Goal: Task Accomplishment & Management: Manage account settings

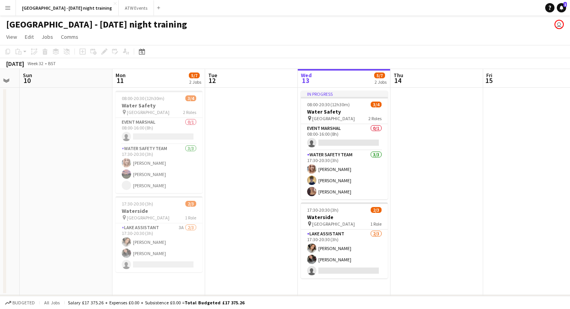
scroll to position [0, 165]
click at [180, 242] on app-card-role "Lake Assistant 3A [DATE] 17:30-20:30 (3h) [PERSON_NAME] [PERSON_NAME] Marriott …" at bounding box center [159, 247] width 87 height 49
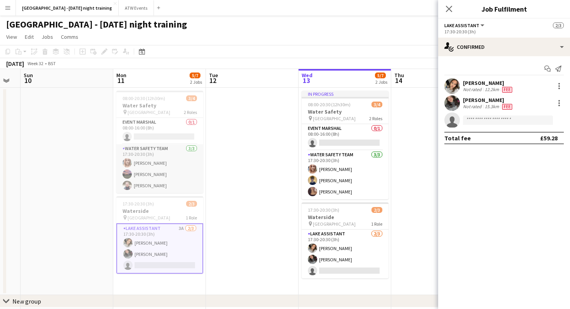
click at [138, 171] on app-card-role "Water Safety Team [DATE] 17:30-20:30 (3h) [PERSON_NAME] [PERSON_NAME] [PERSON_N…" at bounding box center [159, 168] width 87 height 49
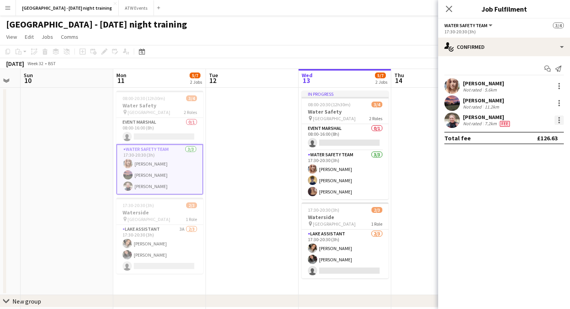
click at [561, 120] on div at bounding box center [559, 120] width 9 height 9
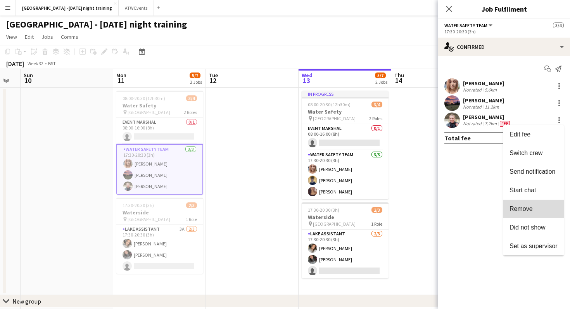
click at [538, 208] on span "Remove" at bounding box center [534, 209] width 48 height 7
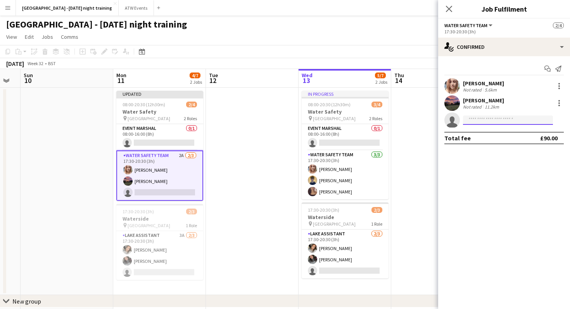
click at [479, 120] on input at bounding box center [508, 120] width 90 height 9
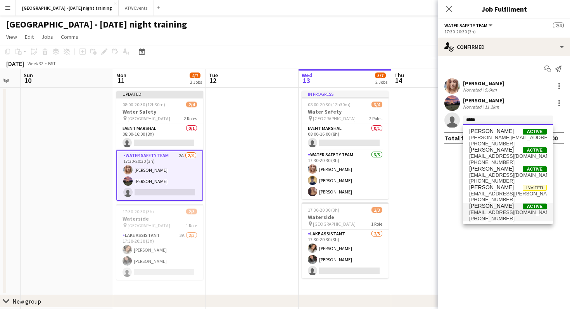
type input "*****"
click at [494, 204] on span "[PERSON_NAME]" at bounding box center [491, 206] width 45 height 7
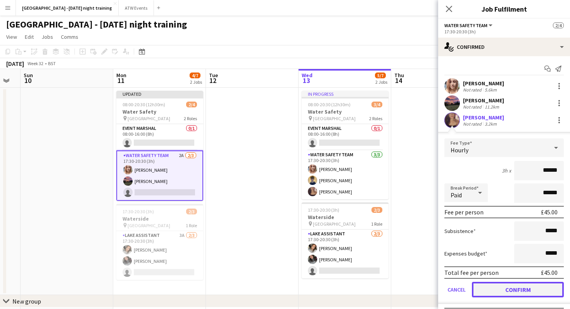
click at [505, 290] on button "Confirm" at bounding box center [518, 290] width 92 height 16
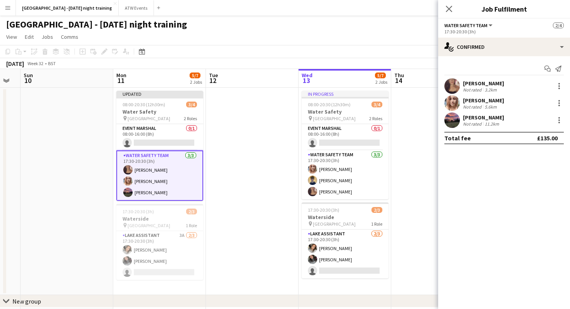
click at [248, 206] on app-date-cell at bounding box center [252, 192] width 93 height 208
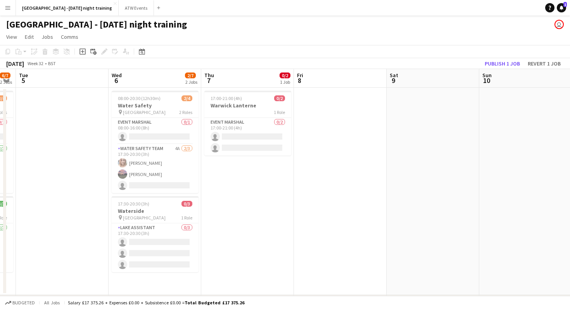
scroll to position [0, 247]
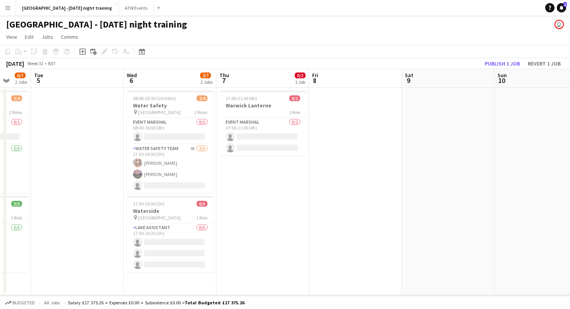
click at [120, 183] on app-date-cell at bounding box center [77, 192] width 93 height 208
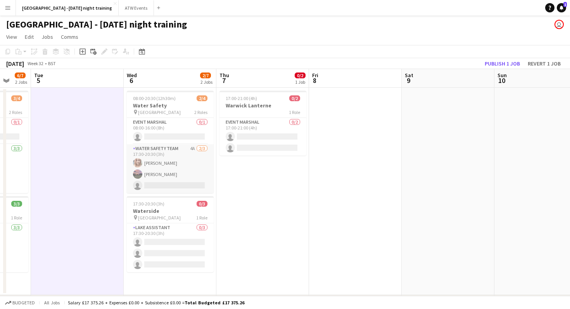
click at [168, 172] on app-card-role "Water Safety Team 4A [DATE] 17:30-20:30 (3h) [PERSON_NAME] [PERSON_NAME] single…" at bounding box center [170, 168] width 87 height 49
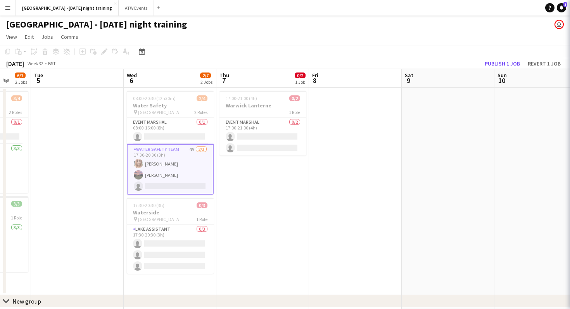
scroll to position [0, 247]
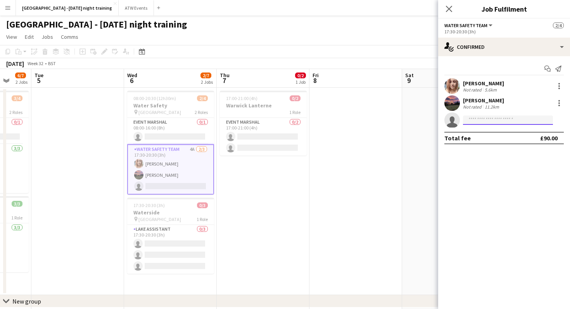
click at [521, 120] on input at bounding box center [508, 120] width 90 height 9
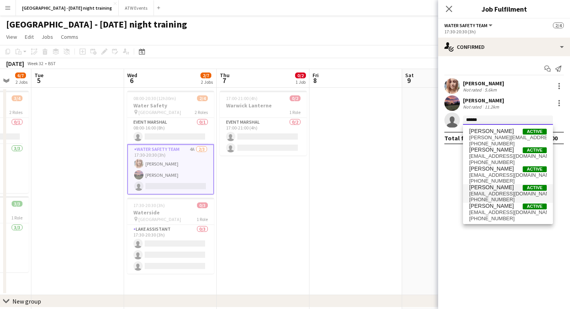
type input "******"
click at [491, 189] on span "[PERSON_NAME]" at bounding box center [491, 187] width 45 height 7
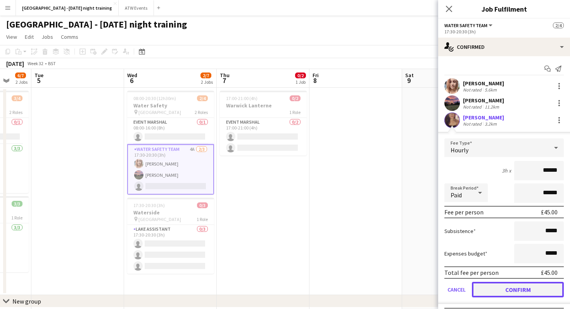
click at [491, 292] on button "Confirm" at bounding box center [518, 290] width 92 height 16
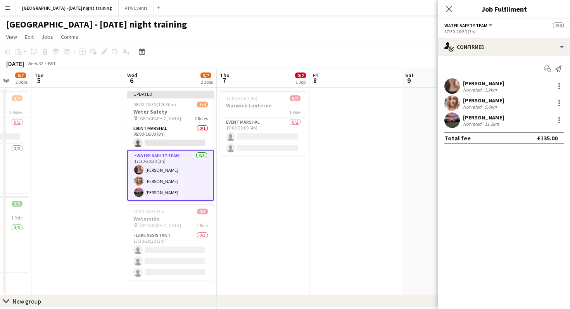
click at [285, 198] on app-date-cell "17:00-21:00 (4h) 0/2 Warwick Lanterne 1 Role Event Marshal 0/2 17:00-21:00 (4h)…" at bounding box center [263, 192] width 93 height 208
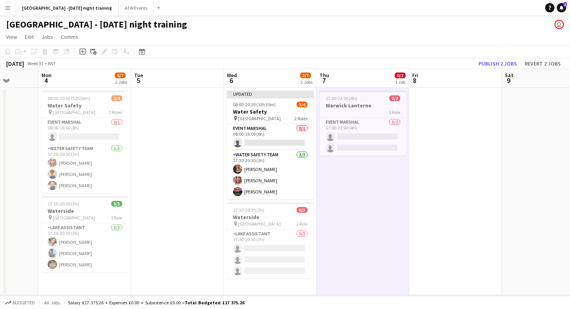
scroll to position [0, 222]
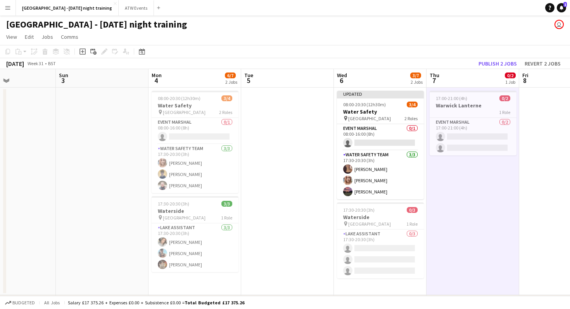
click at [336, 258] on app-date-cell "Updated 08:00-20:30 (12h30m) 3/4 Water Safety pin Mallory Park 2 Roles Event Ma…" at bounding box center [380, 192] width 93 height 208
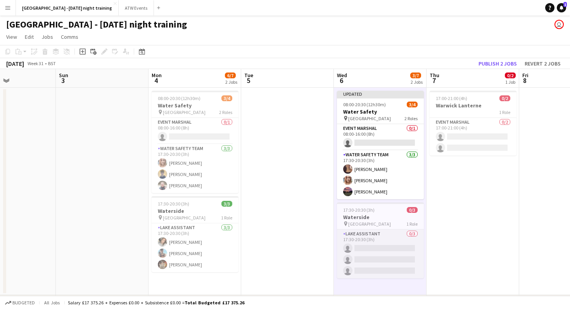
click at [359, 256] on app-card-role "Lake Assistant 0/3 17:30-20:30 (3h) single-neutral-actions single-neutral-actio…" at bounding box center [380, 254] width 87 height 49
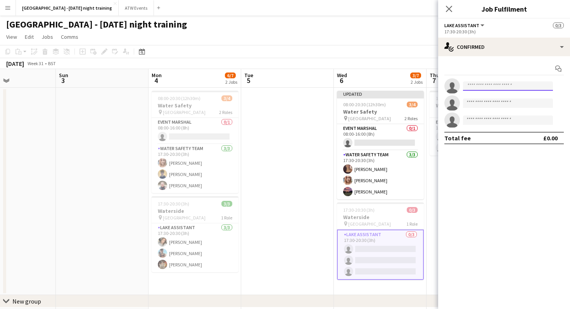
click at [478, 88] on input at bounding box center [508, 85] width 90 height 9
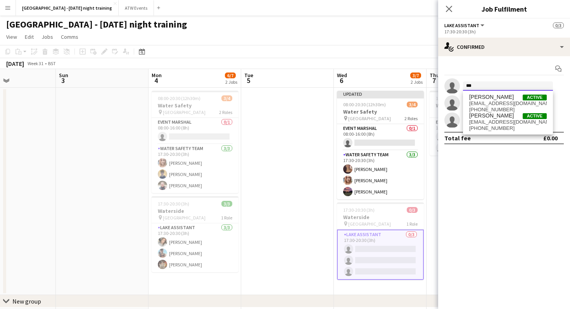
type input "***"
click at [514, 103] on span "[EMAIL_ADDRESS][DOMAIN_NAME]" at bounding box center [508, 103] width 78 height 6
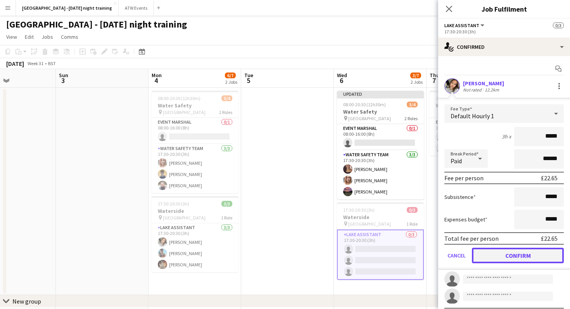
click at [484, 262] on button "Confirm" at bounding box center [518, 256] width 92 height 16
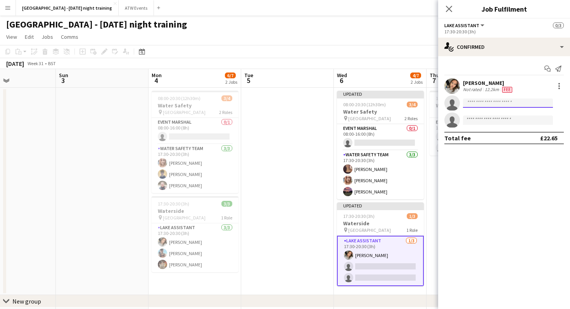
click at [500, 102] on input at bounding box center [508, 103] width 90 height 9
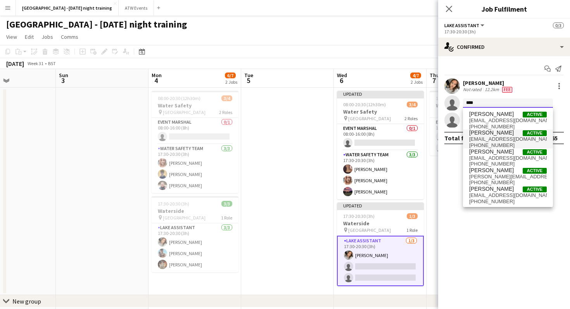
type input "****"
click at [494, 132] on span "[PERSON_NAME]" at bounding box center [491, 133] width 45 height 7
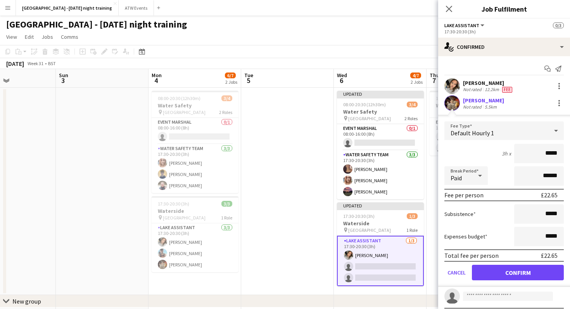
click at [490, 262] on div "Total fee per person £22.65" at bounding box center [504, 255] width 119 height 12
click at [490, 270] on button "Confirm" at bounding box center [518, 273] width 92 height 16
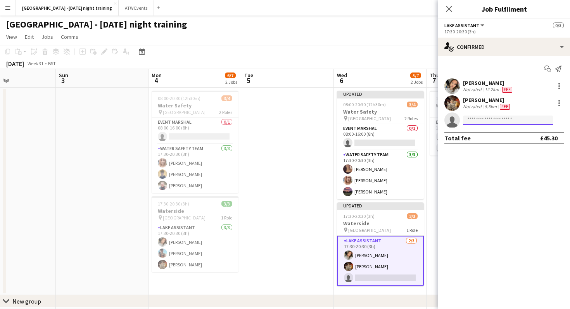
click at [485, 124] on input at bounding box center [508, 120] width 90 height 9
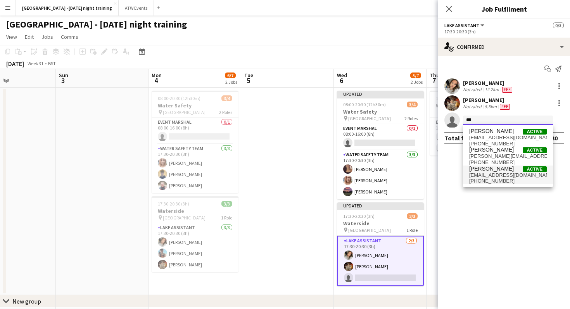
type input "***"
click at [492, 171] on span "[PERSON_NAME] Active" at bounding box center [508, 169] width 78 height 7
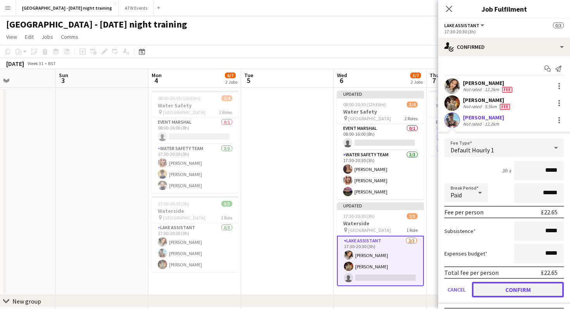
click at [495, 293] on button "Confirm" at bounding box center [518, 290] width 92 height 16
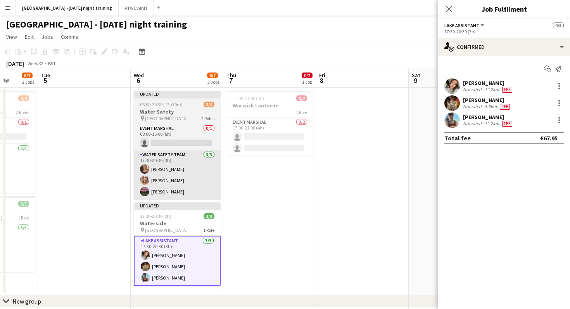
scroll to position [0, 241]
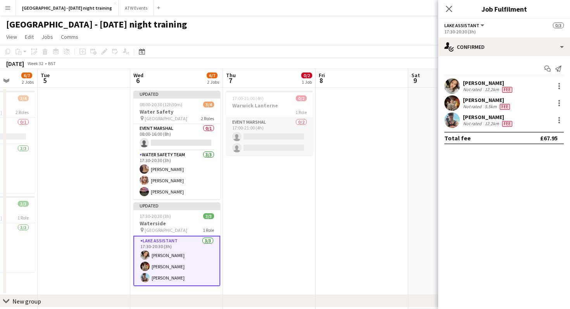
click at [260, 144] on app-card-role "Event Marshal 0/2 17:00-21:00 (4h) single-neutral-actions single-neutral-actions" at bounding box center [269, 137] width 87 height 38
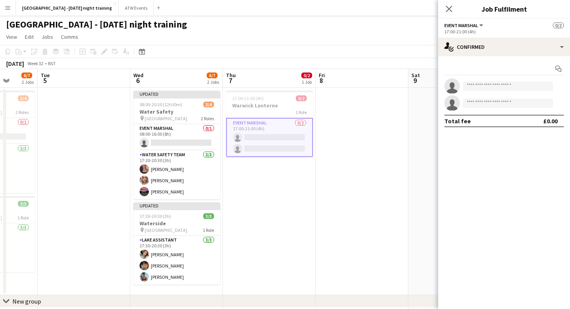
click at [488, 93] on app-invite-slot "single-neutral-actions" at bounding box center [504, 86] width 132 height 16
click at [486, 87] on input at bounding box center [508, 85] width 90 height 9
type input "*"
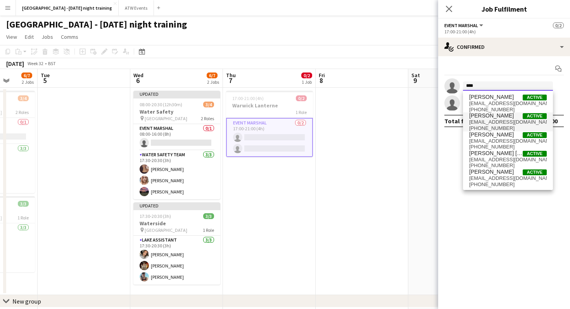
type input "****"
click at [491, 117] on span "[PERSON_NAME]" at bounding box center [491, 116] width 45 height 7
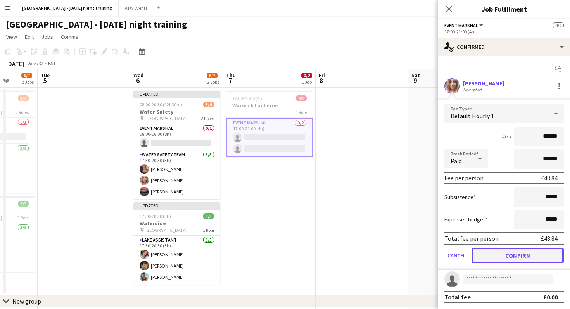
click at [481, 253] on button "Confirm" at bounding box center [518, 256] width 92 height 16
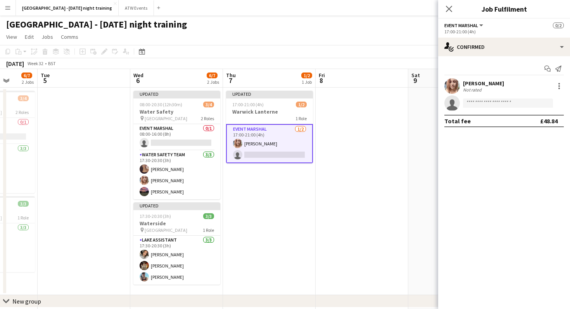
click at [455, 30] on div "17:00-21:00 (4h)" at bounding box center [504, 32] width 119 height 6
click at [464, 28] on span "Event Marshal" at bounding box center [462, 26] width 34 height 6
click at [464, 52] on li "Event Marshal" at bounding box center [470, 51] width 39 height 7
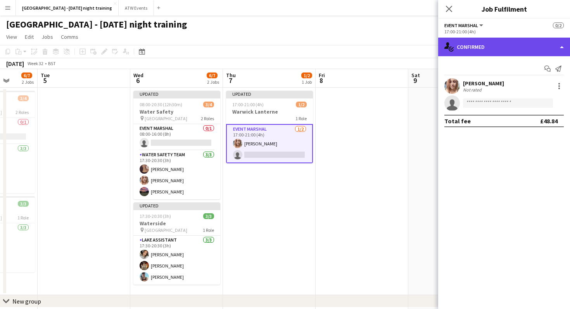
click at [553, 44] on div "single-neutral-actions-check-2 Confirmed" at bounding box center [504, 47] width 132 height 19
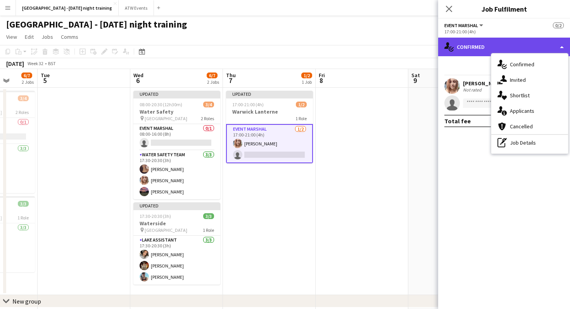
click at [459, 49] on div "single-neutral-actions-check-2 Confirmed" at bounding box center [504, 47] width 132 height 19
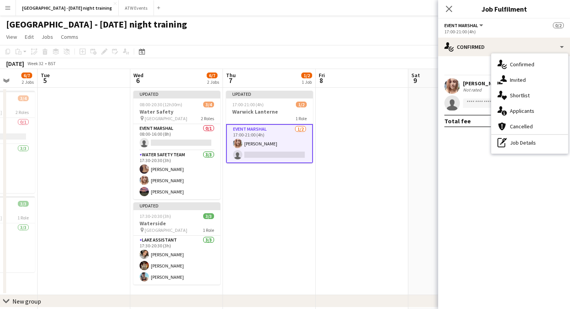
click at [259, 89] on app-date-cell "Updated 17:00-21:00 (4h) 1/2 Warwick Lanterne 1 Role Event Marshal [DATE] 17:00…" at bounding box center [269, 192] width 93 height 208
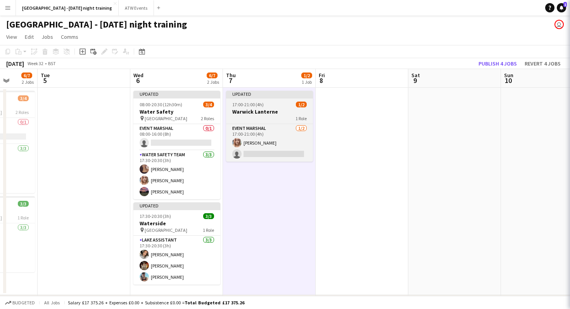
click at [259, 106] on span "17:00-21:00 (4h)" at bounding box center [247, 105] width 31 height 6
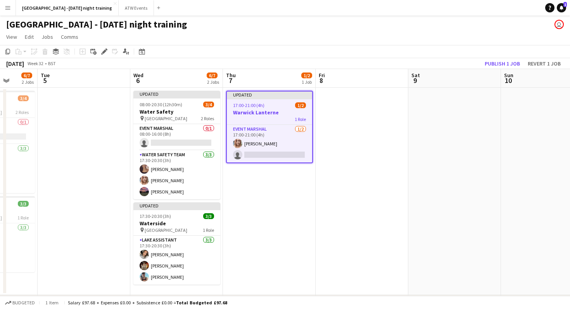
click at [269, 106] on div "17:00-21:00 (4h) 1/2" at bounding box center [269, 105] width 85 height 6
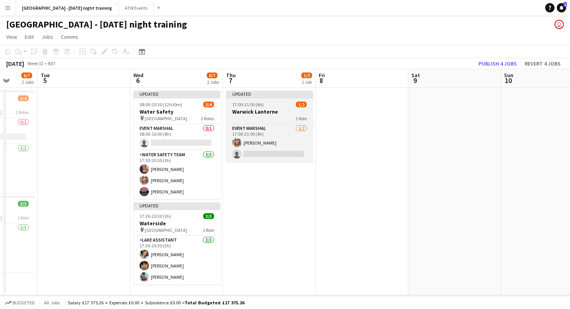
click at [269, 106] on div "17:00-21:00 (4h) 1/2" at bounding box center [269, 105] width 87 height 6
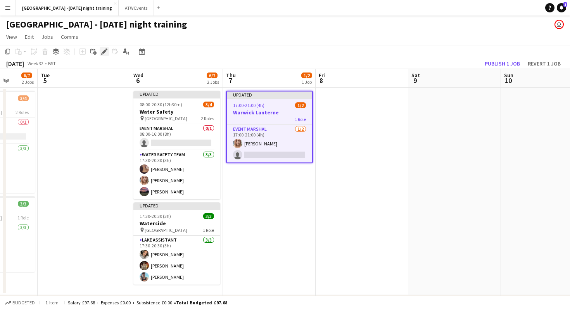
click at [100, 54] on div "Edit" at bounding box center [104, 51] width 9 height 9
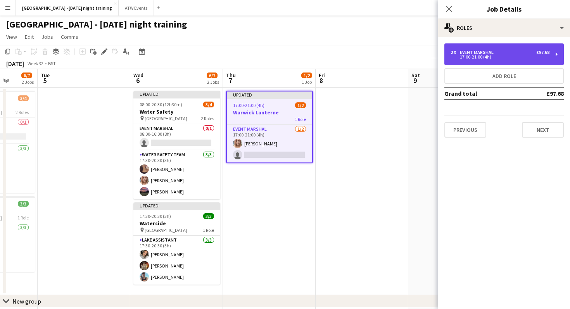
click at [540, 46] on div "2 x Event Marshal £97.68 17:00-21:00 (4h)" at bounding box center [504, 54] width 119 height 22
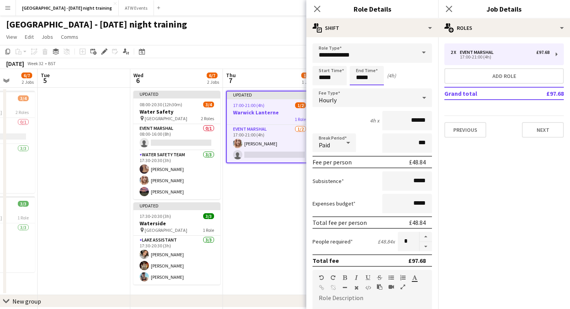
click at [373, 78] on body "Menu Boards Boards Boards All jobs Status Workforce Workforce My Workforce Recr…" at bounding box center [285, 279] width 570 height 558
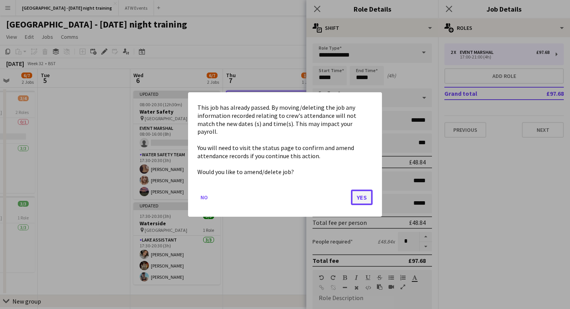
click at [357, 192] on button "Yes" at bounding box center [362, 198] width 22 height 16
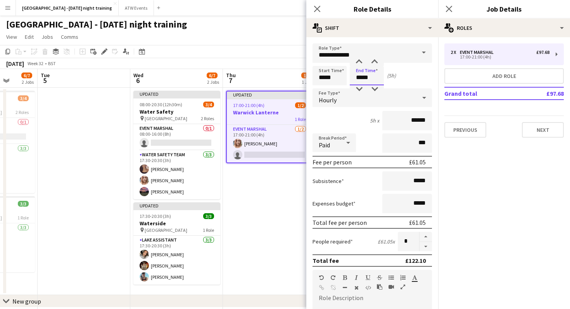
type input "*****"
click at [277, 203] on app-date-cell "Updated 17:00-21:00 (4h) 1/2 Warwick Lanterne 1 Role Event Marshal [DATE] 17:00…" at bounding box center [269, 192] width 93 height 208
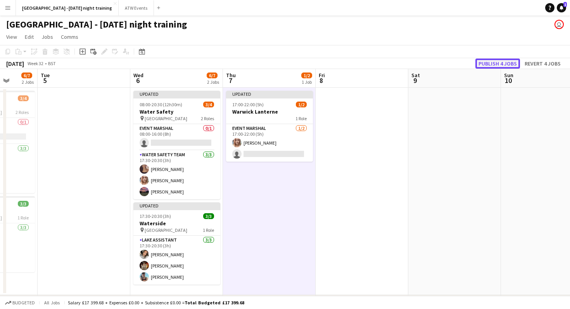
click at [496, 65] on button "Publish 4 jobs" at bounding box center [498, 64] width 45 height 10
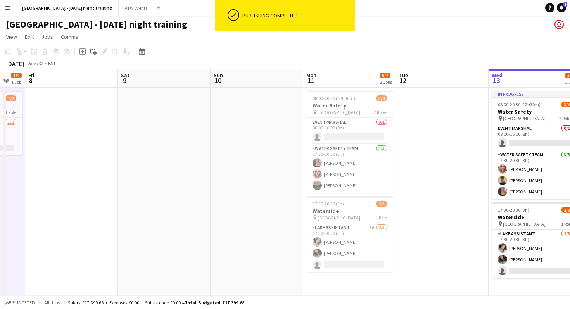
scroll to position [0, 356]
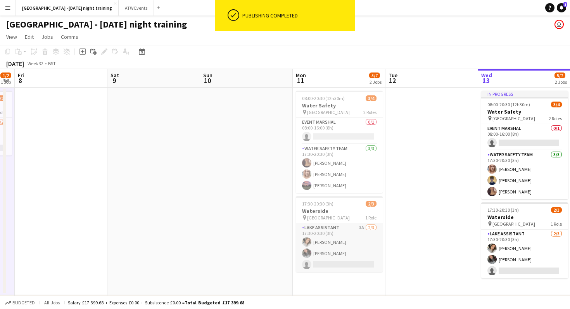
click at [342, 236] on app-card-role "Lake Assistant 3A [DATE] 17:30-20:30 (3h) [PERSON_NAME] [PERSON_NAME] Marriott …" at bounding box center [339, 247] width 87 height 49
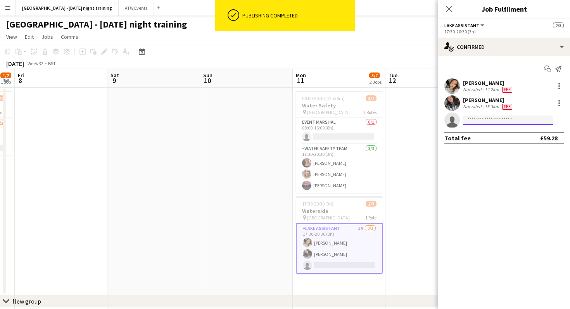
click at [485, 121] on input at bounding box center [508, 120] width 90 height 9
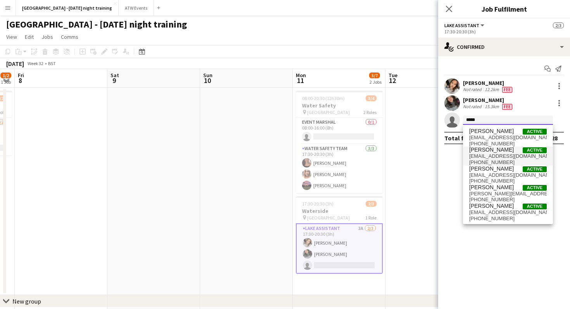
type input "*****"
click at [502, 152] on span "[PERSON_NAME] Active" at bounding box center [508, 150] width 78 height 7
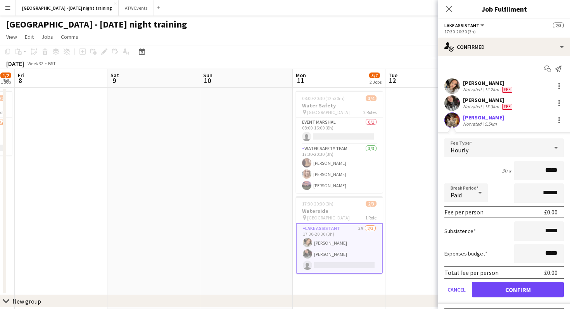
type input "*****"
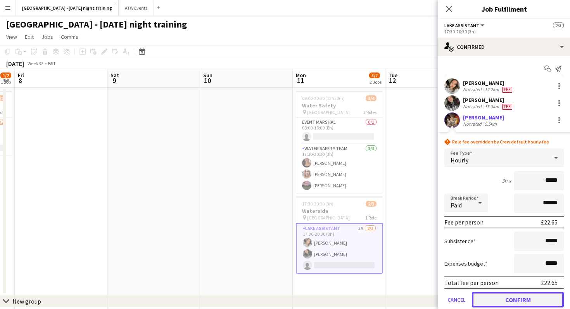
click at [507, 296] on button "Confirm" at bounding box center [518, 300] width 92 height 16
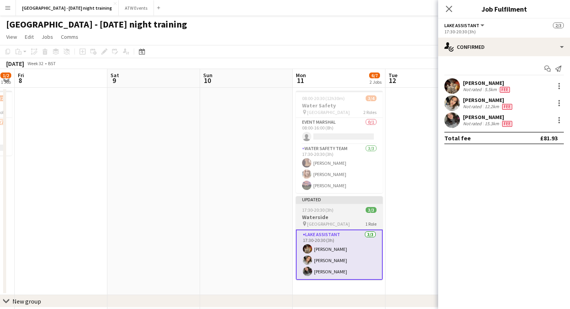
click at [335, 218] on h3 "Waterside" at bounding box center [339, 217] width 87 height 7
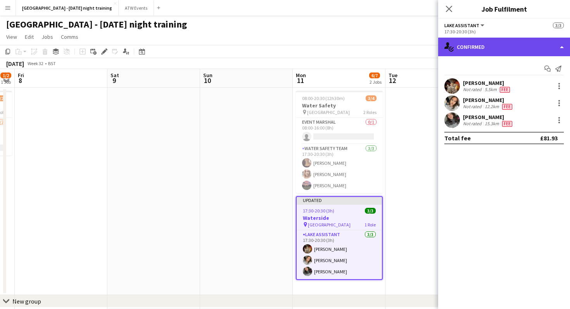
click at [469, 52] on div "single-neutral-actions-check-2 Confirmed" at bounding box center [504, 47] width 132 height 19
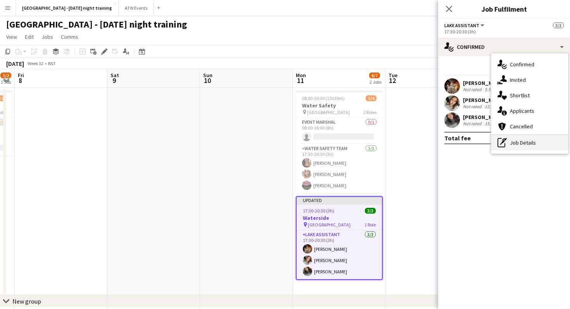
click at [519, 144] on div "pen-write Job Details" at bounding box center [530, 143] width 77 height 16
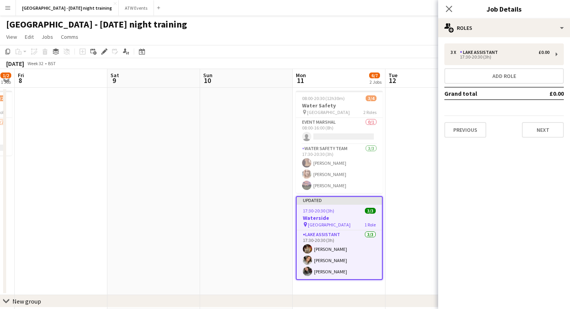
click at [502, 40] on div "3 x Lake Assistant £0.00 17:30-20:30 (3h) Add role Grand total £0.00 Previous N…" at bounding box center [504, 90] width 132 height 107
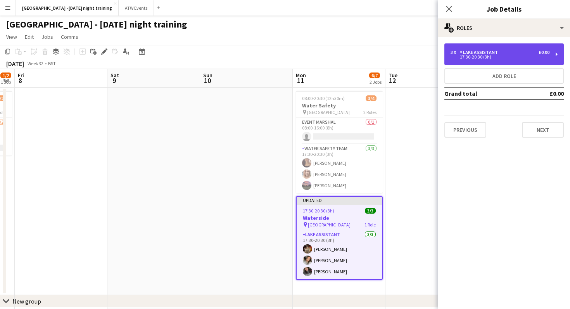
click at [502, 49] on div "3 x Lake Assistant £0.00 17:30-20:30 (3h)" at bounding box center [504, 54] width 119 height 22
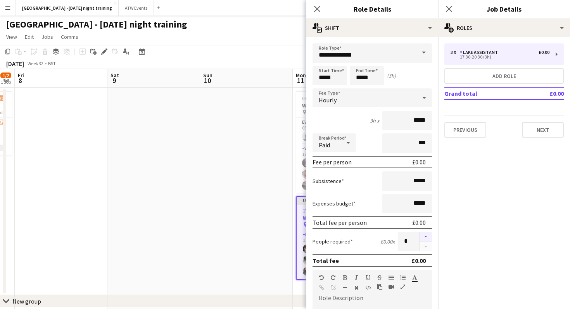
click at [425, 235] on button "button" at bounding box center [426, 237] width 12 height 10
type input "*"
click at [277, 240] on app-date-cell at bounding box center [246, 192] width 93 height 208
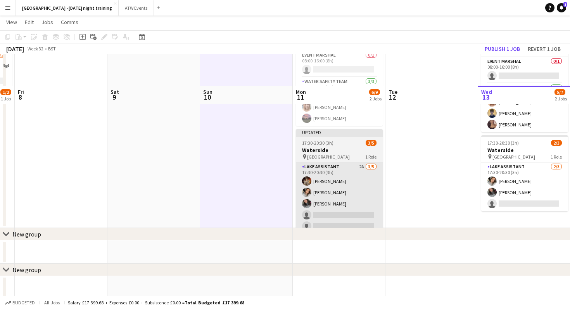
scroll to position [98, 0]
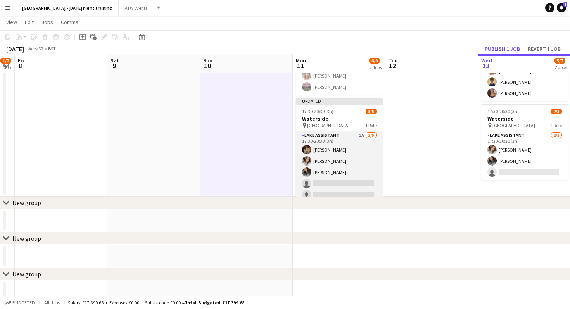
click at [336, 180] on app-card-role "Lake Assistant 2A [DATE] 17:30-20:30 (3h) [PERSON_NAME] [PERSON_NAME] [PERSON_N…" at bounding box center [339, 166] width 87 height 71
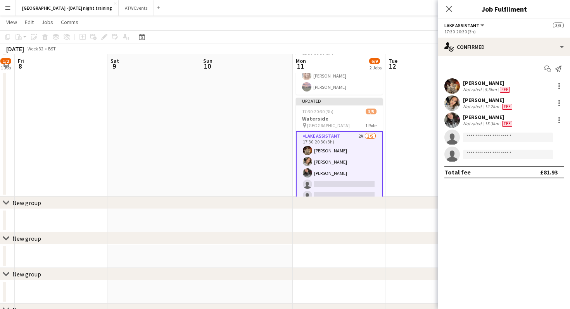
scroll to position [98, 0]
click at [478, 138] on input at bounding box center [508, 137] width 90 height 9
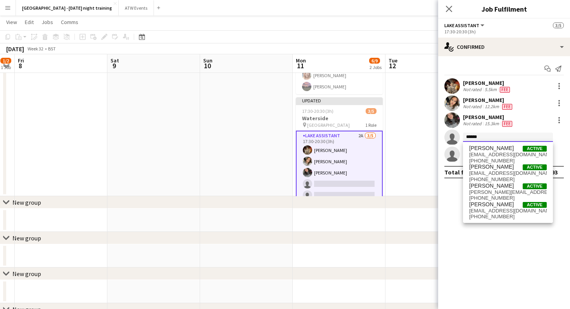
type input "******"
click at [456, 150] on icon "single-neutral-actions" at bounding box center [453, 155] width 16 height 17
drag, startPoint x: 504, startPoint y: 139, endPoint x: 447, endPoint y: 132, distance: 57.5
click at [447, 132] on app-invite-slot "single-neutral-actions ******" at bounding box center [504, 138] width 132 height 16
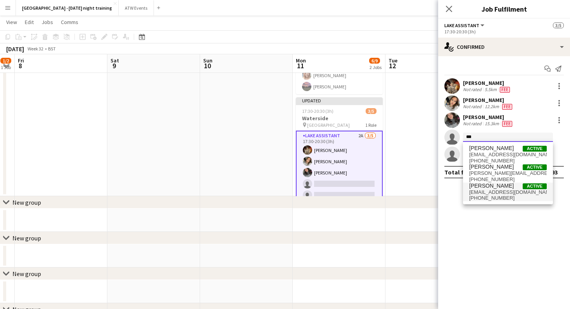
type input "***"
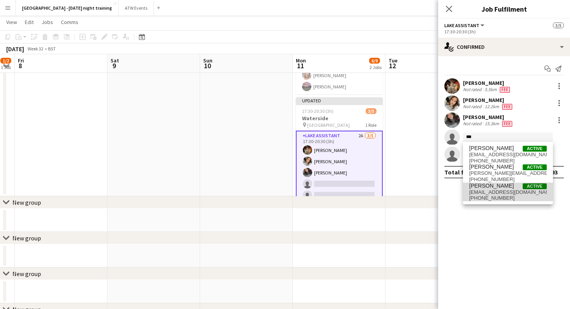
click at [482, 187] on span "[PERSON_NAME]" at bounding box center [491, 186] width 45 height 7
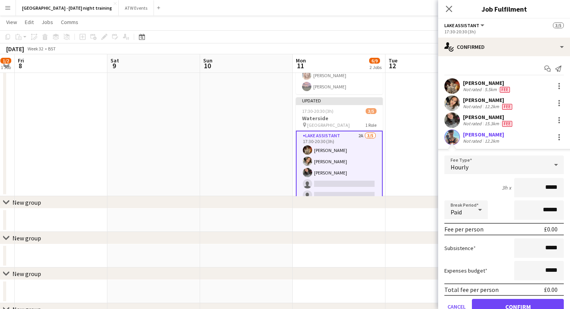
type input "*****"
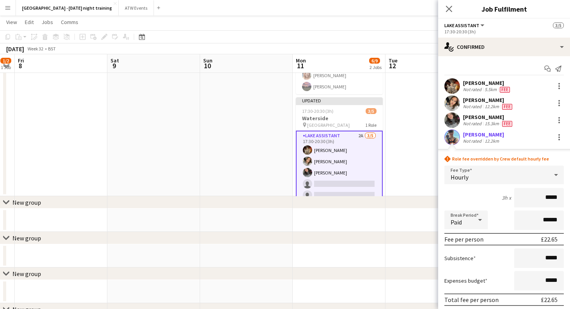
scroll to position [62, 0]
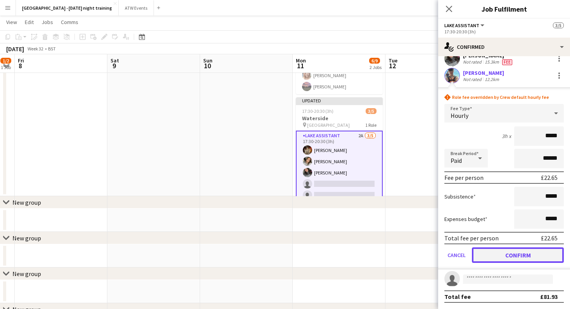
click at [514, 261] on button "Confirm" at bounding box center [518, 256] width 92 height 16
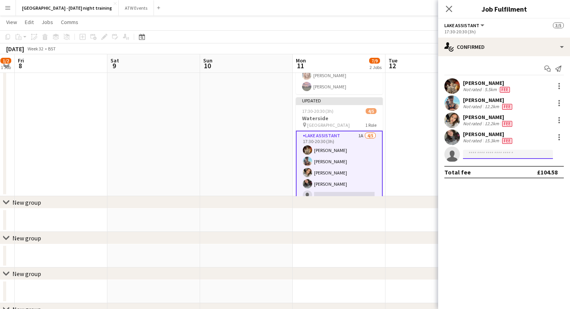
click at [470, 153] on input at bounding box center [508, 154] width 90 height 9
click at [414, 174] on app-date-cell at bounding box center [432, 93] width 93 height 208
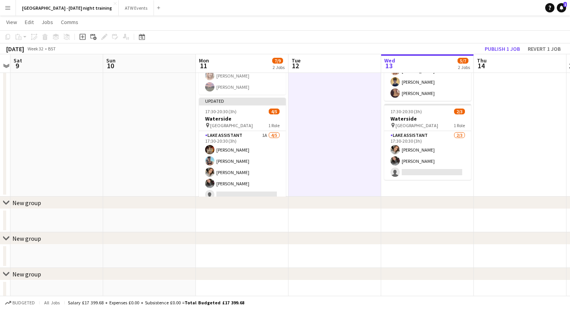
scroll to position [0, 313]
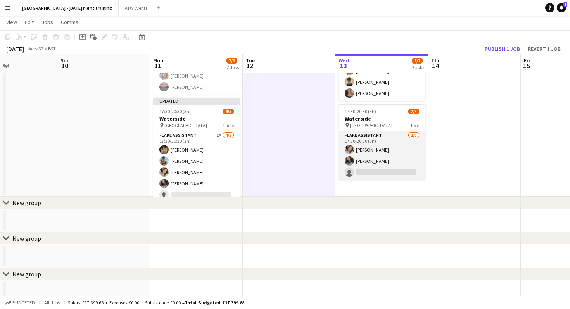
click at [399, 173] on app-card-role "Lake Assistant [DATE] 17:30-20:30 (3h) [PERSON_NAME] [PERSON_NAME] Marriott sin…" at bounding box center [382, 155] width 87 height 49
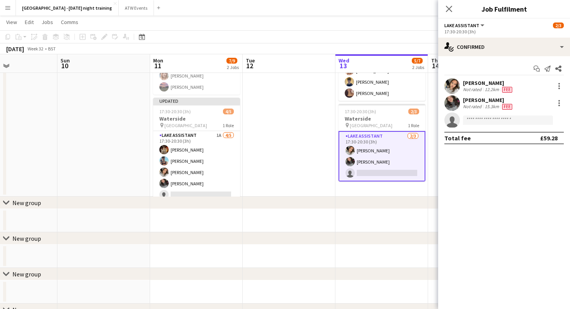
click at [293, 148] on app-date-cell at bounding box center [289, 93] width 93 height 208
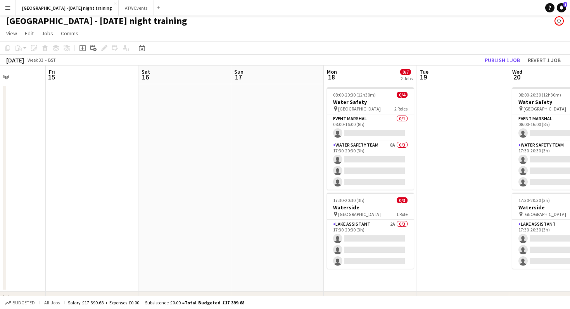
scroll to position [0, 230]
